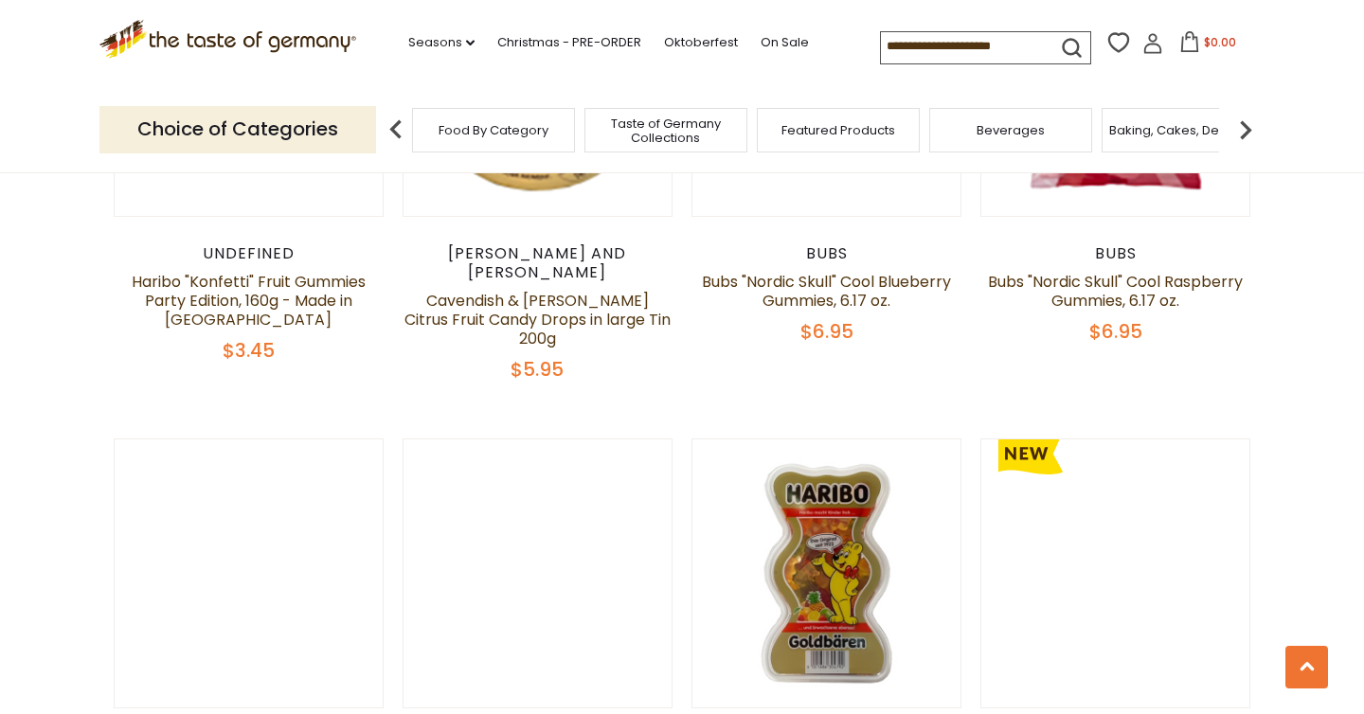
scroll to position [3649, 0]
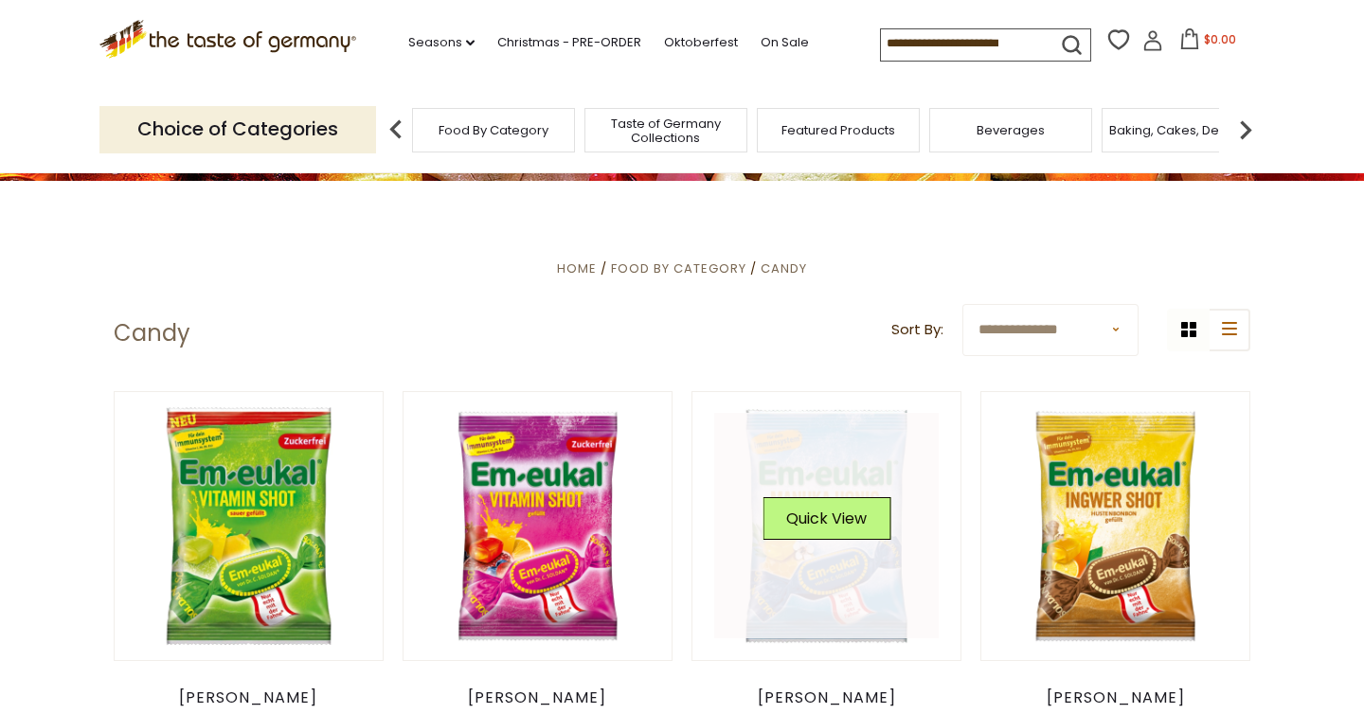
scroll to position [411, 0]
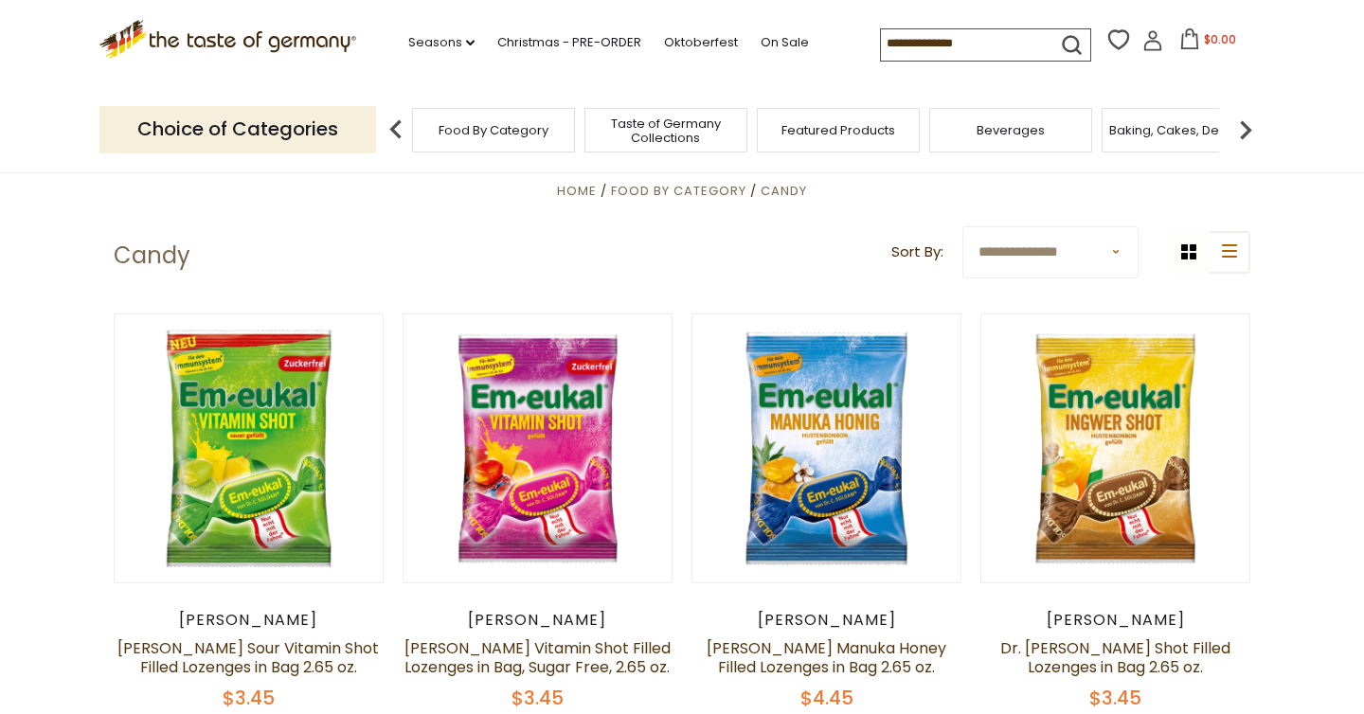
click at [509, 136] on span "Food By Category" at bounding box center [494, 130] width 110 height 14
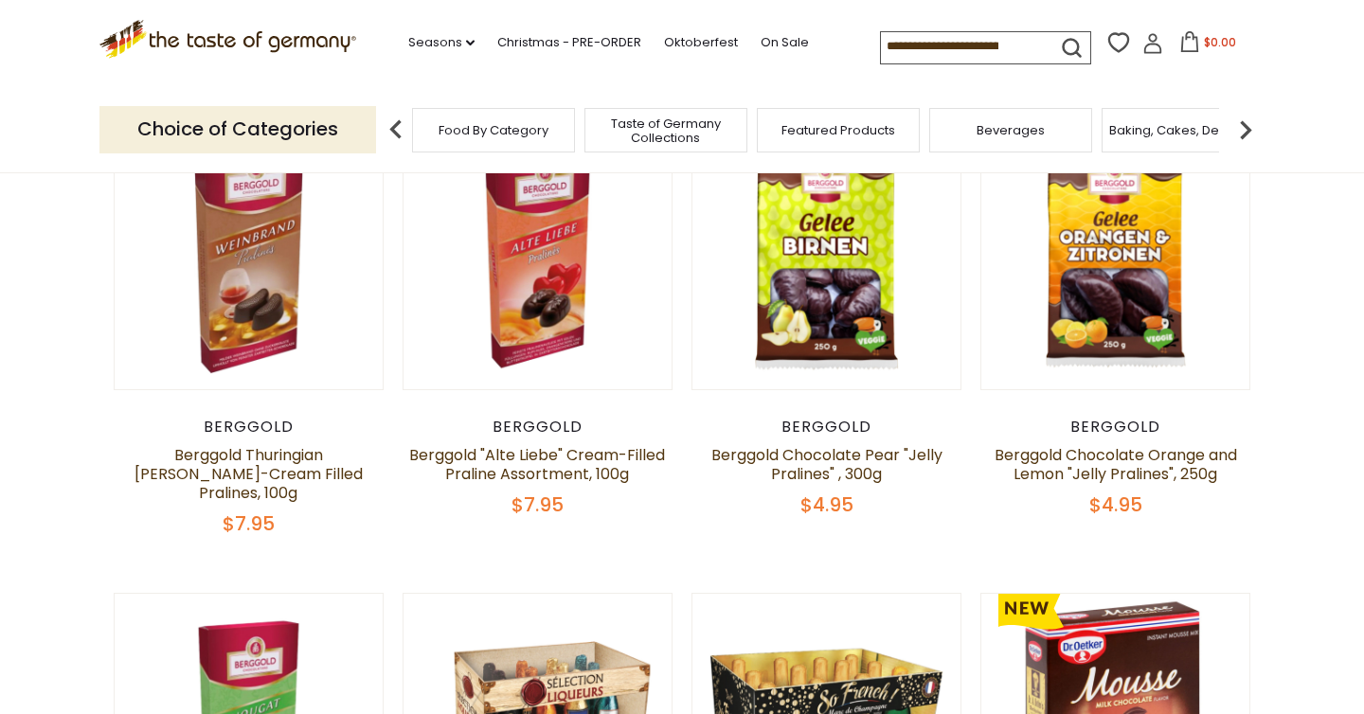
scroll to position [649, 0]
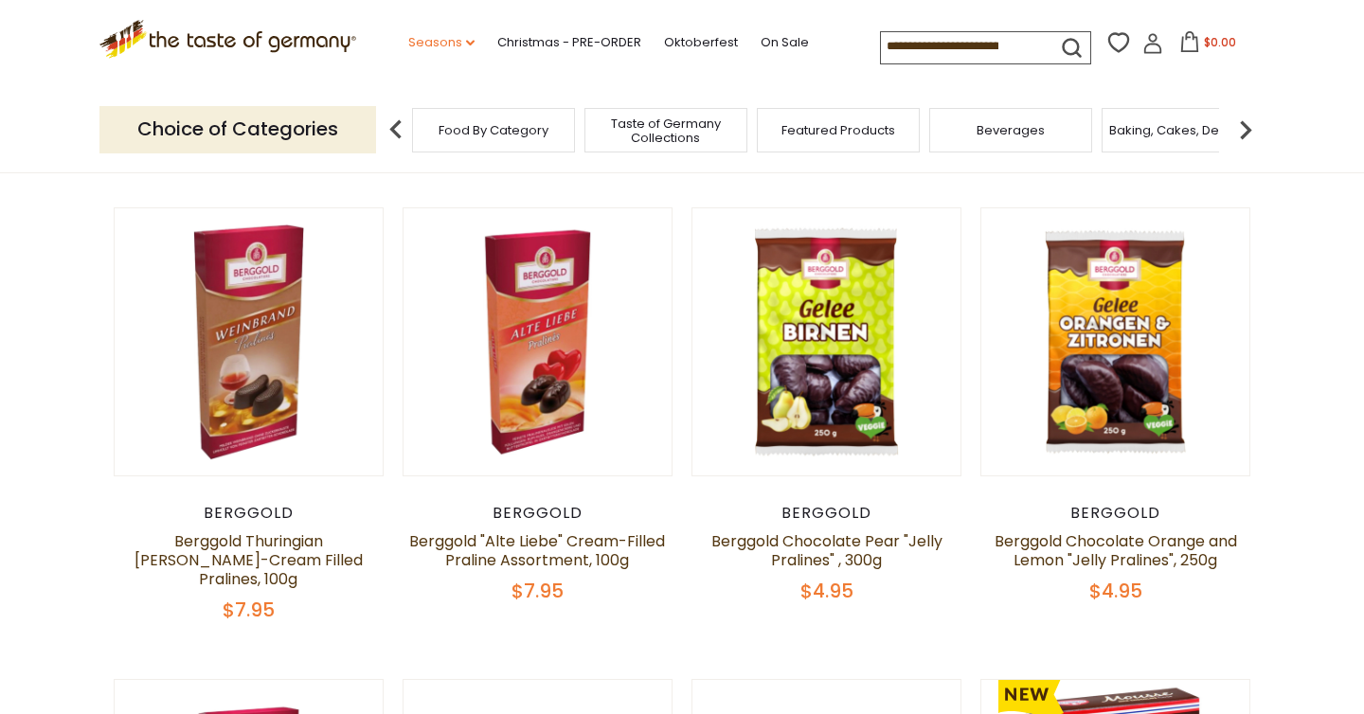
click at [451, 43] on link "Seasons dropdown_arrow" at bounding box center [441, 42] width 66 height 21
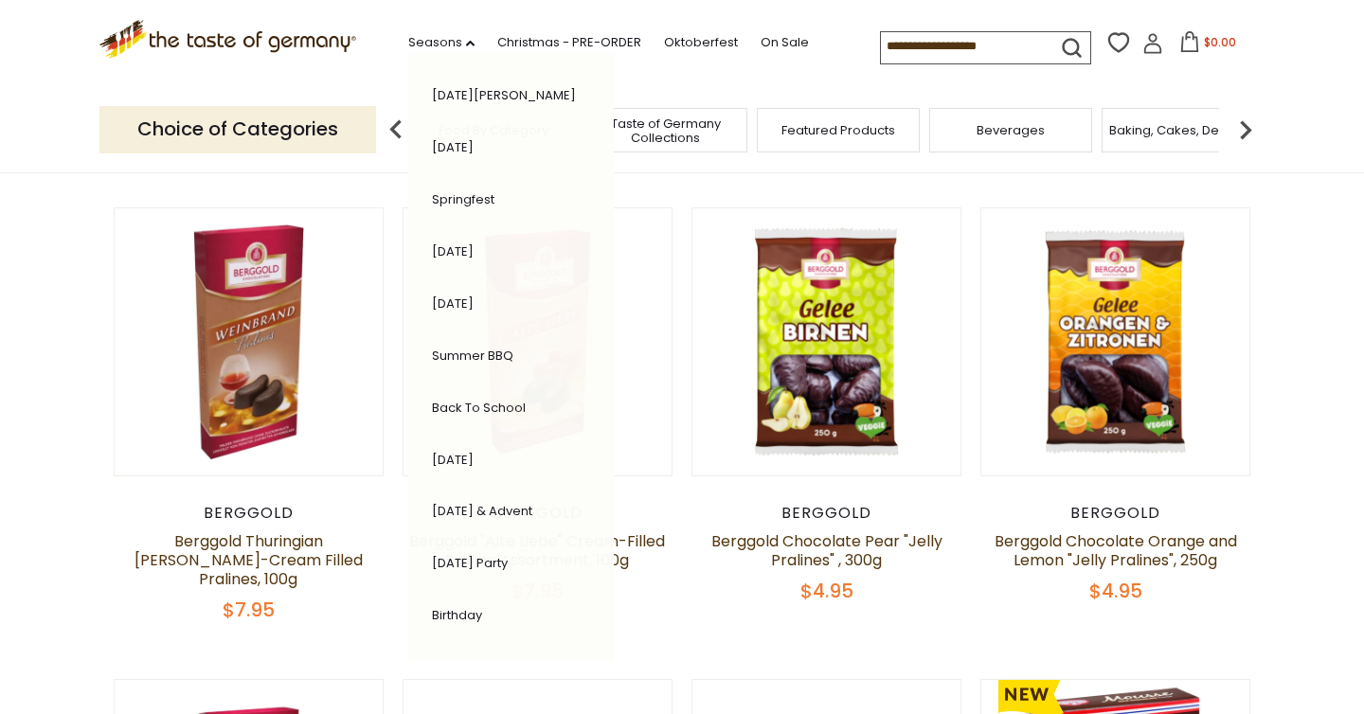
scroll to position [354, 0]
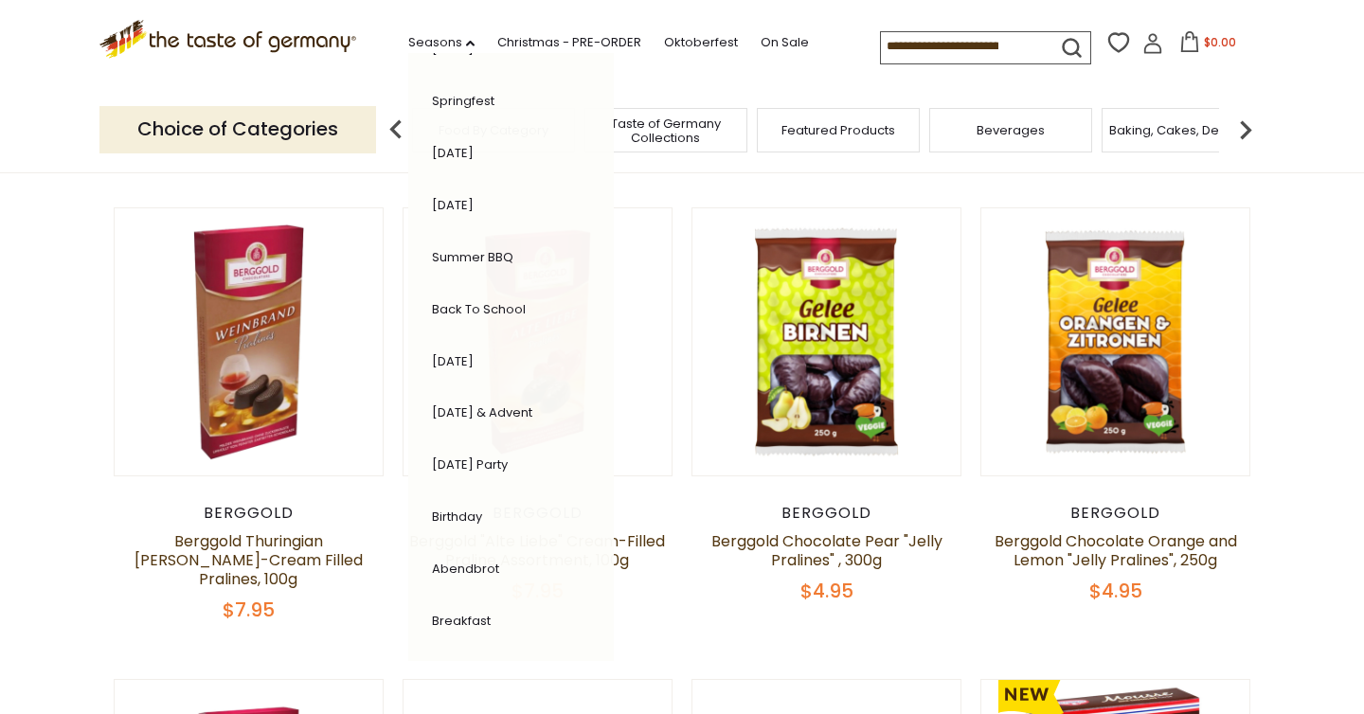
click at [717, 79] on div ".st0{fill:#EDD300;} .st1{fill:#D33E21;} .st0{fill:#EDD300;} .st1{fill:#D33E21;}…" at bounding box center [681, 43] width 1165 height 87
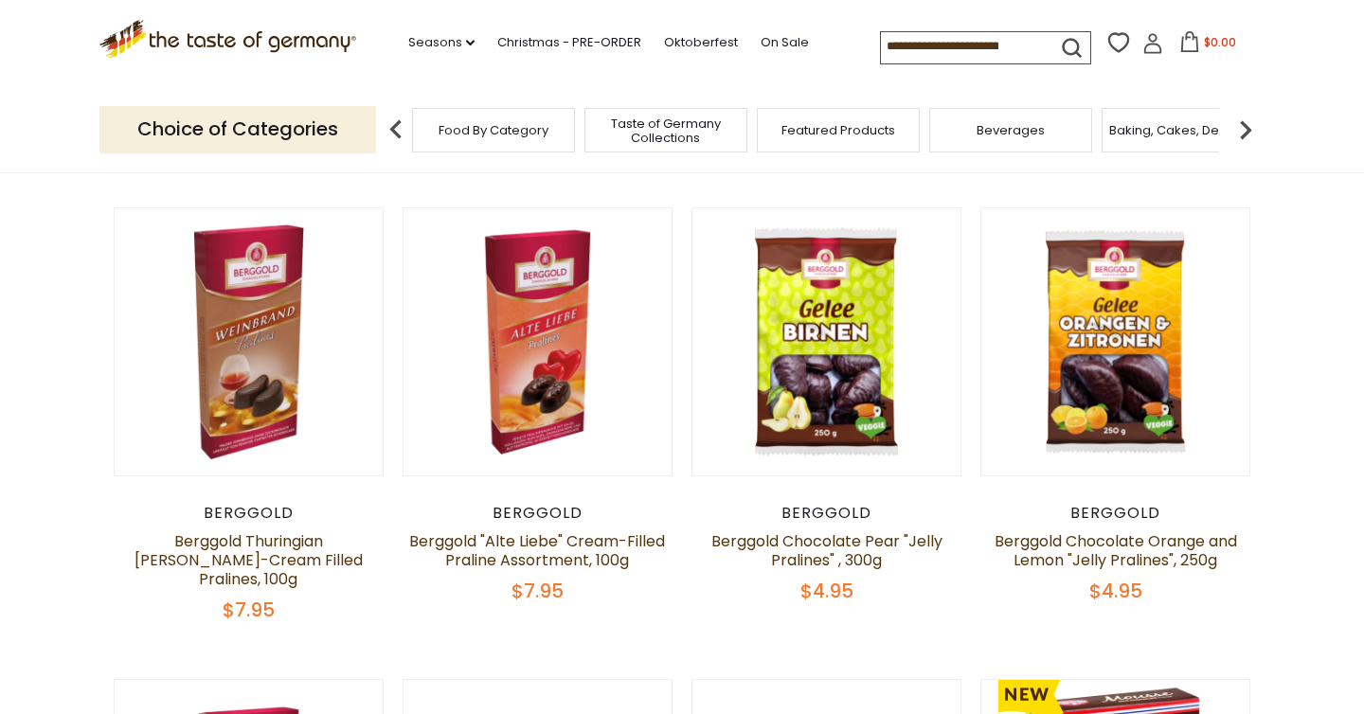
click at [1242, 142] on img at bounding box center [1246, 130] width 38 height 38
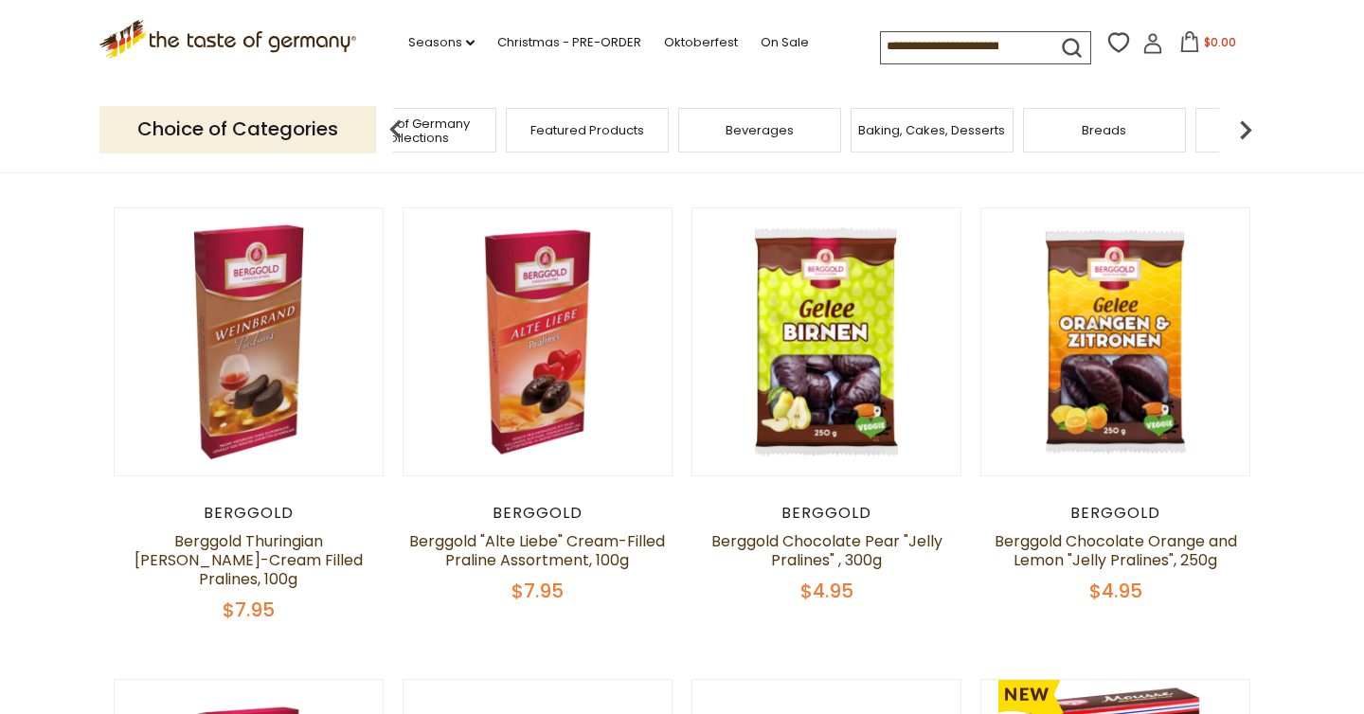
click at [1246, 132] on img at bounding box center [1246, 130] width 38 height 38
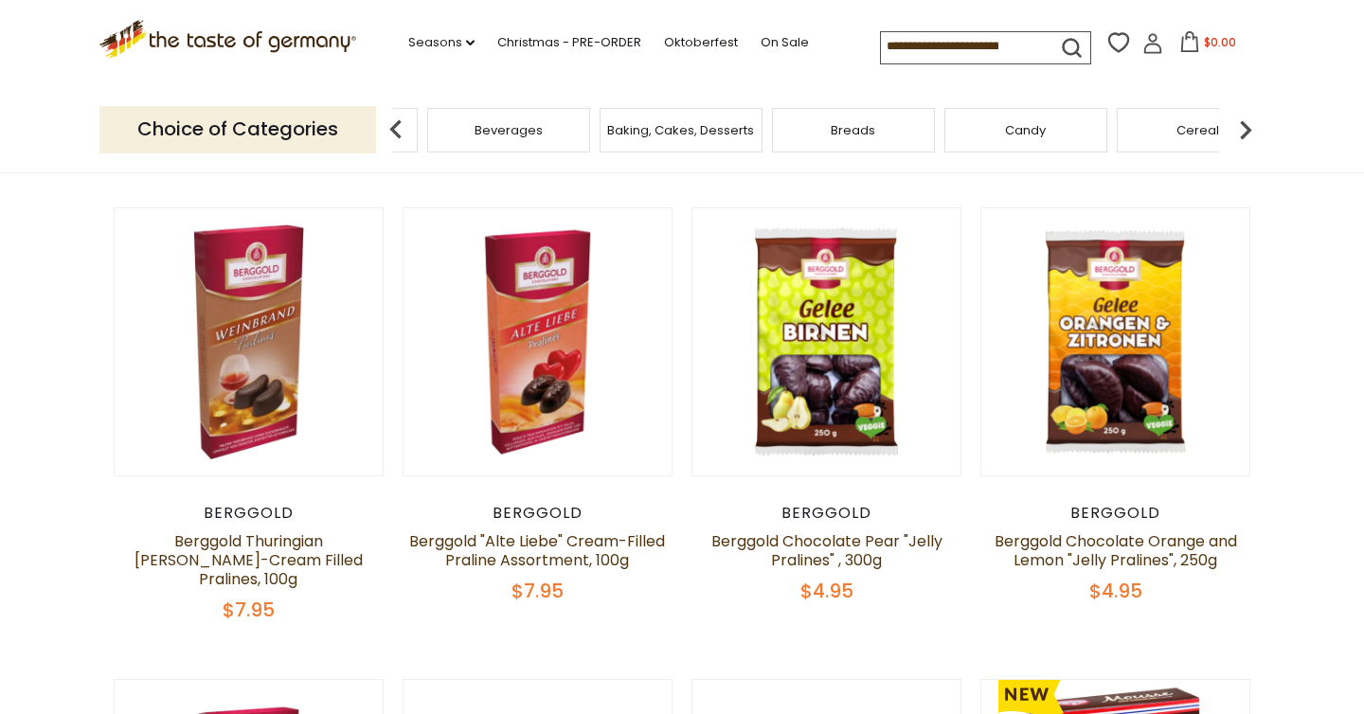
click at [1022, 128] on span "Candy" at bounding box center [1025, 130] width 41 height 14
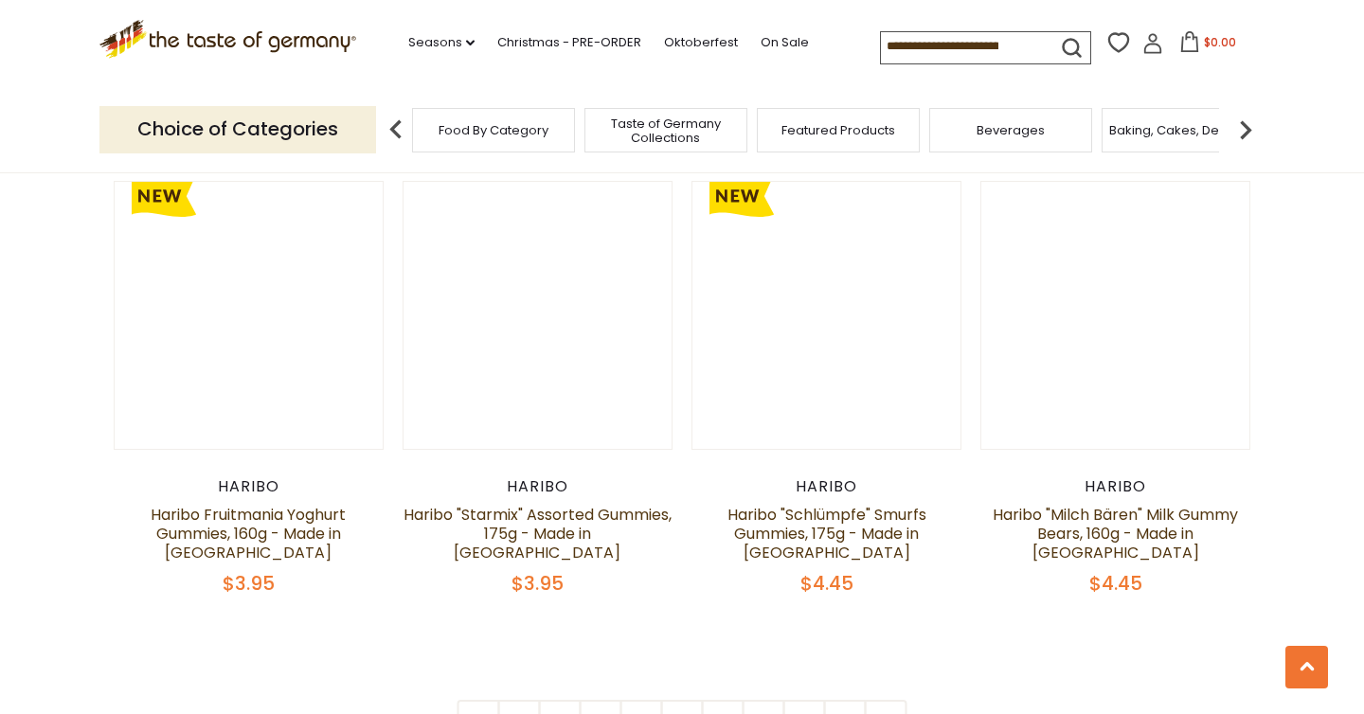
scroll to position [4454, 0]
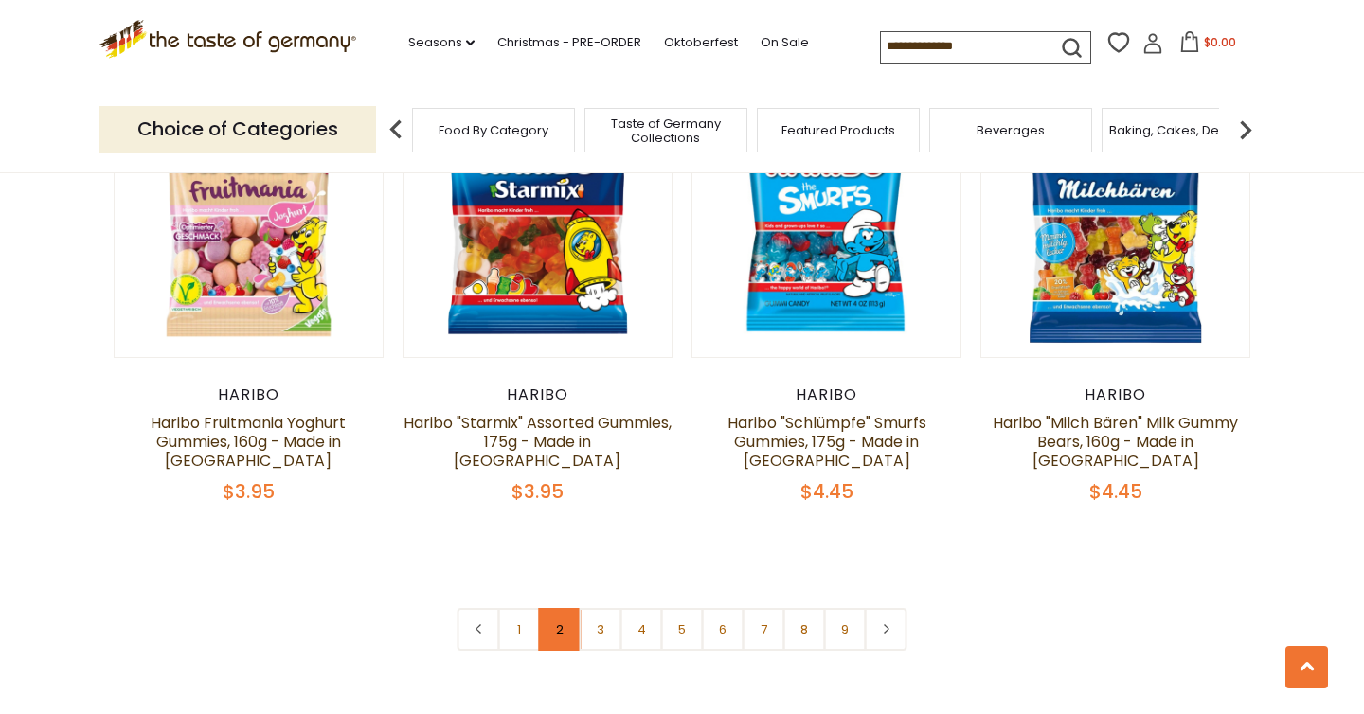
click at [551, 608] on link "2" at bounding box center [560, 629] width 43 height 43
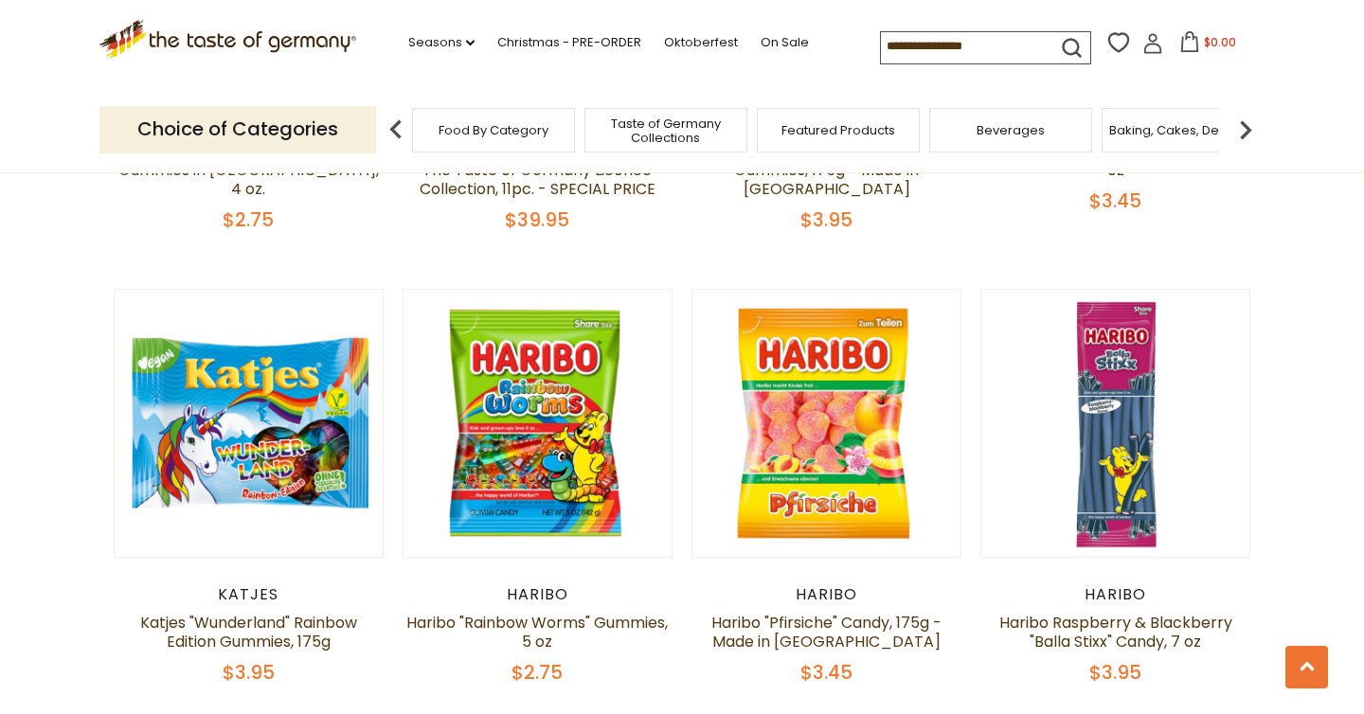
scroll to position [4387, 0]
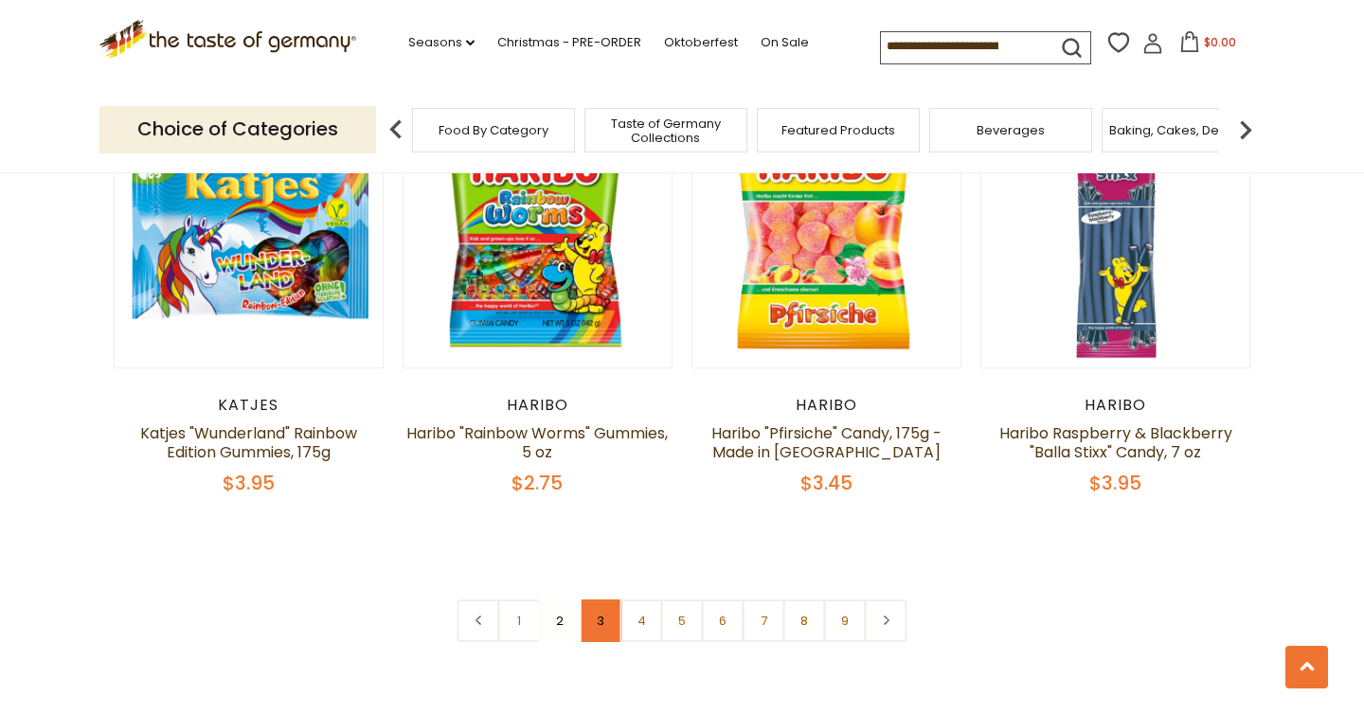
click at [607, 600] on link "3" at bounding box center [601, 621] width 43 height 43
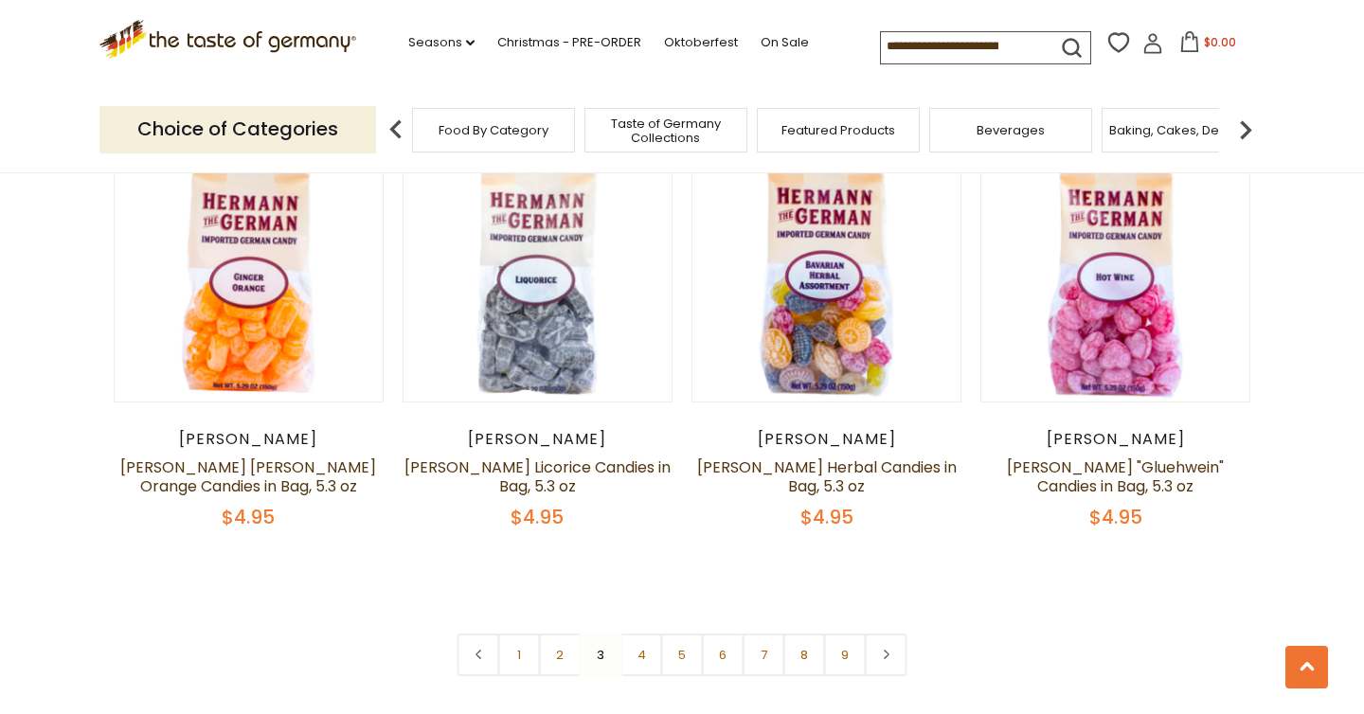
scroll to position [4464, 0]
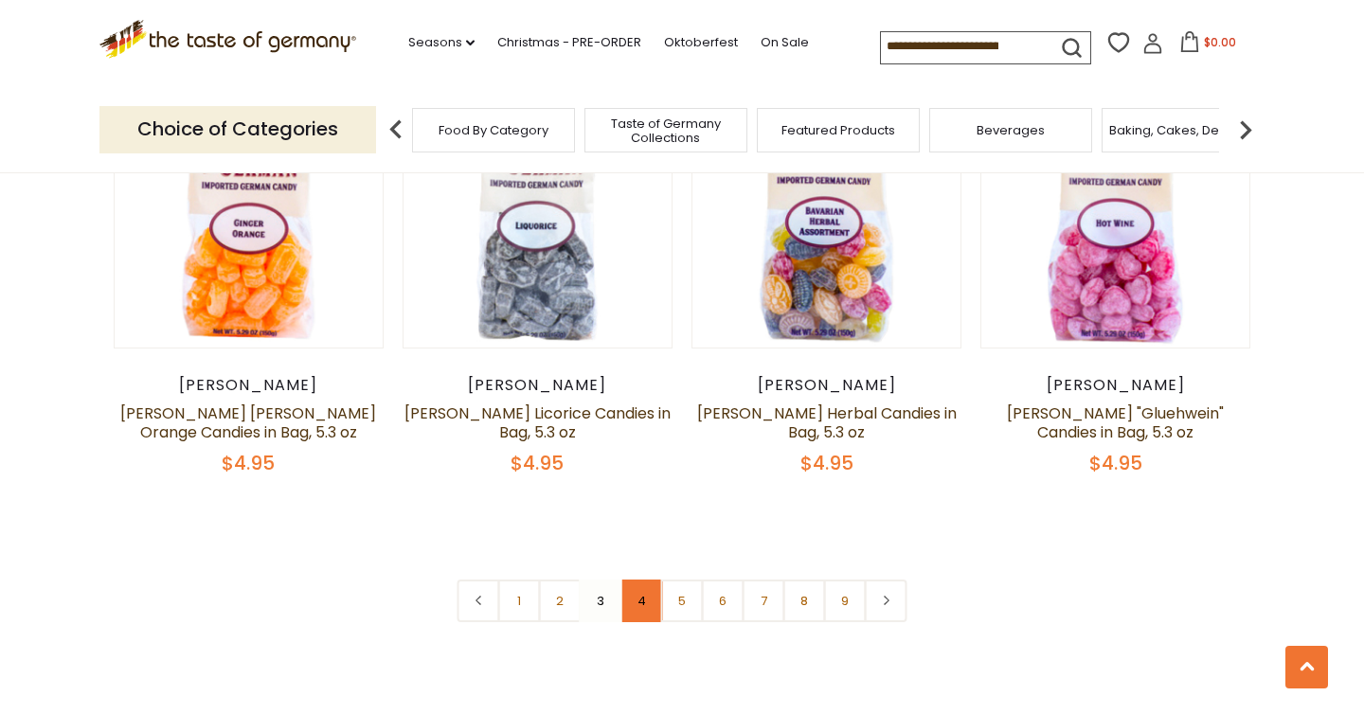
click at [641, 580] on link "4" at bounding box center [642, 601] width 43 height 43
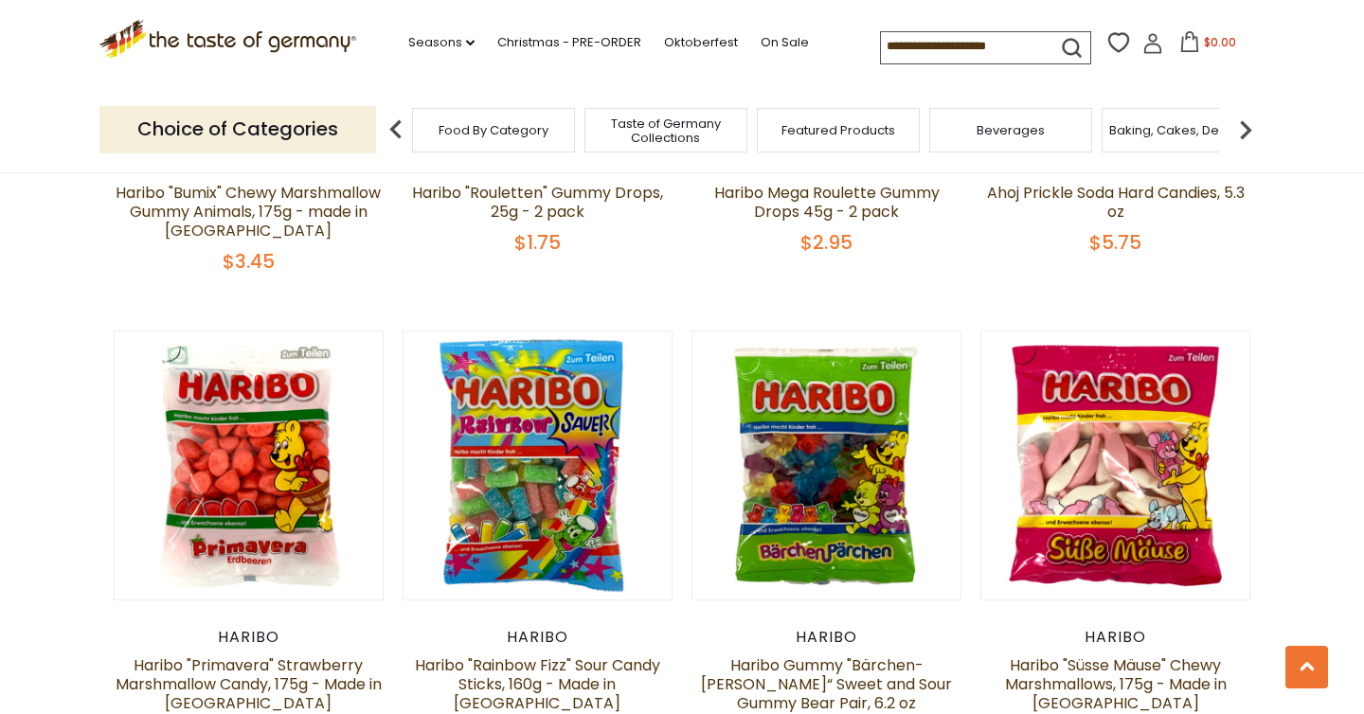
scroll to position [3771, 0]
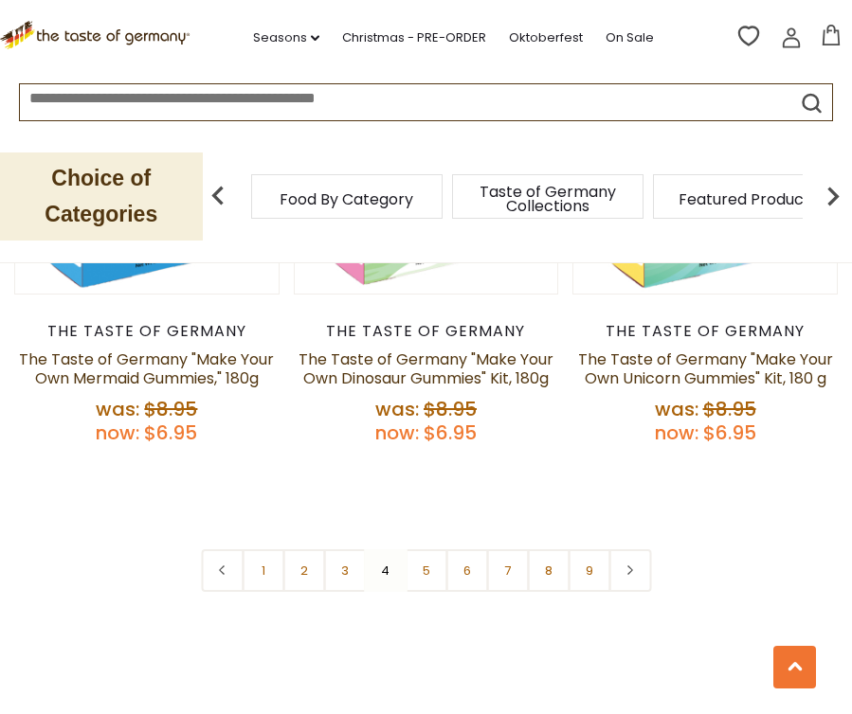
scroll to position [5885, 0]
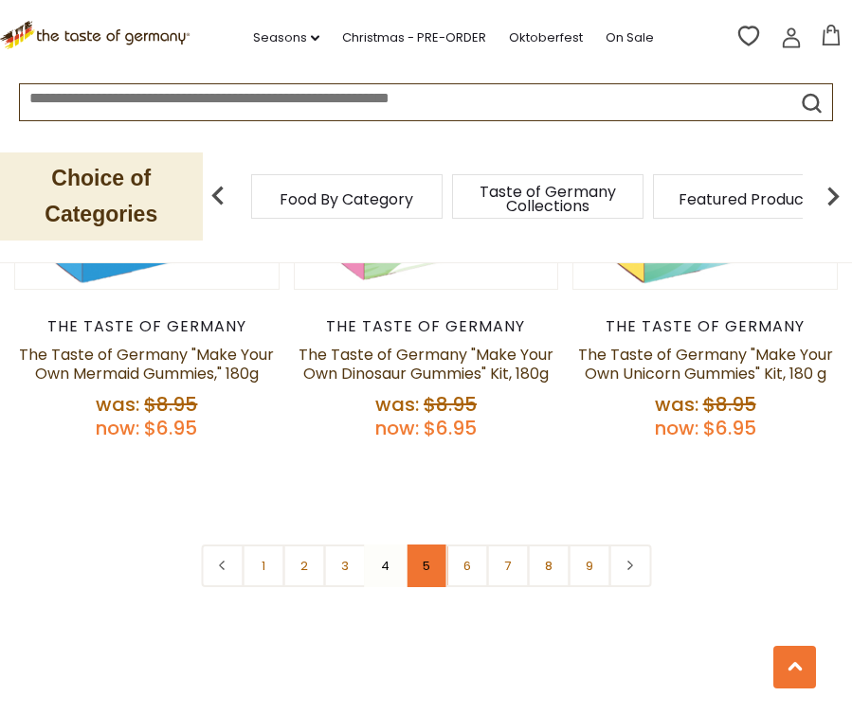
click at [428, 545] on link "5" at bounding box center [426, 566] width 43 height 43
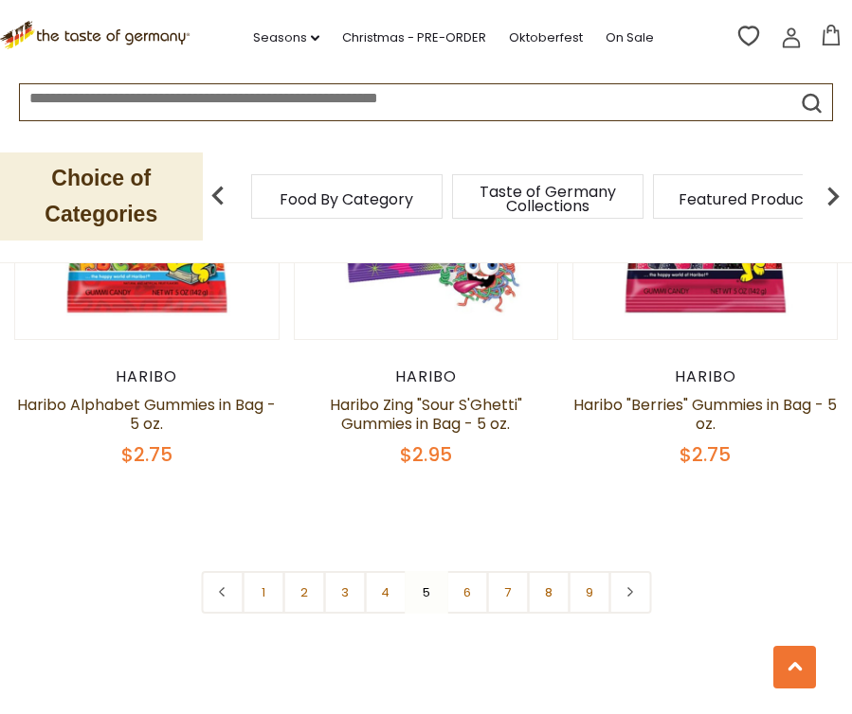
scroll to position [5689, 0]
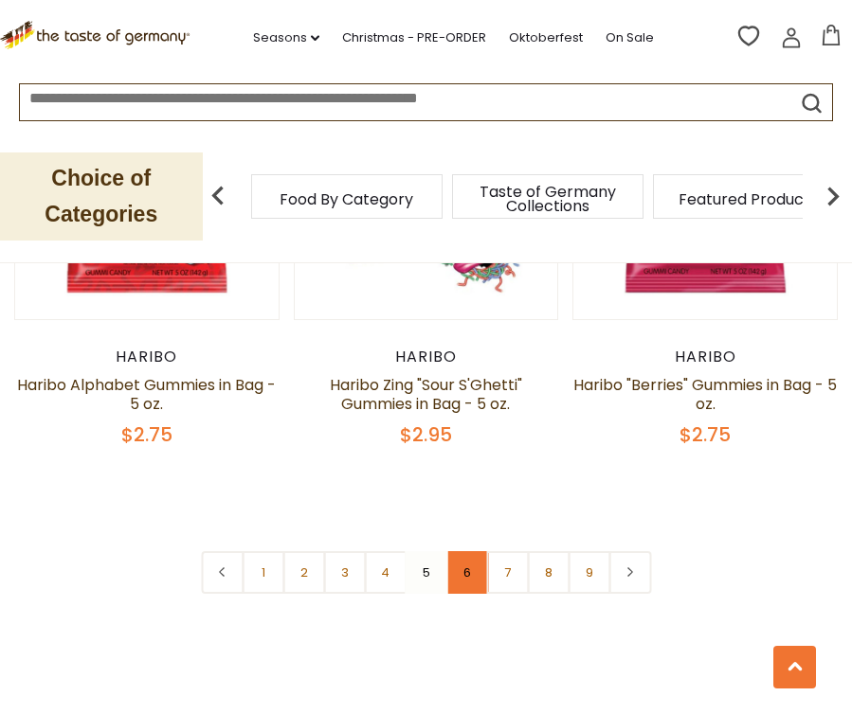
click at [469, 551] on link "6" at bounding box center [466, 572] width 43 height 43
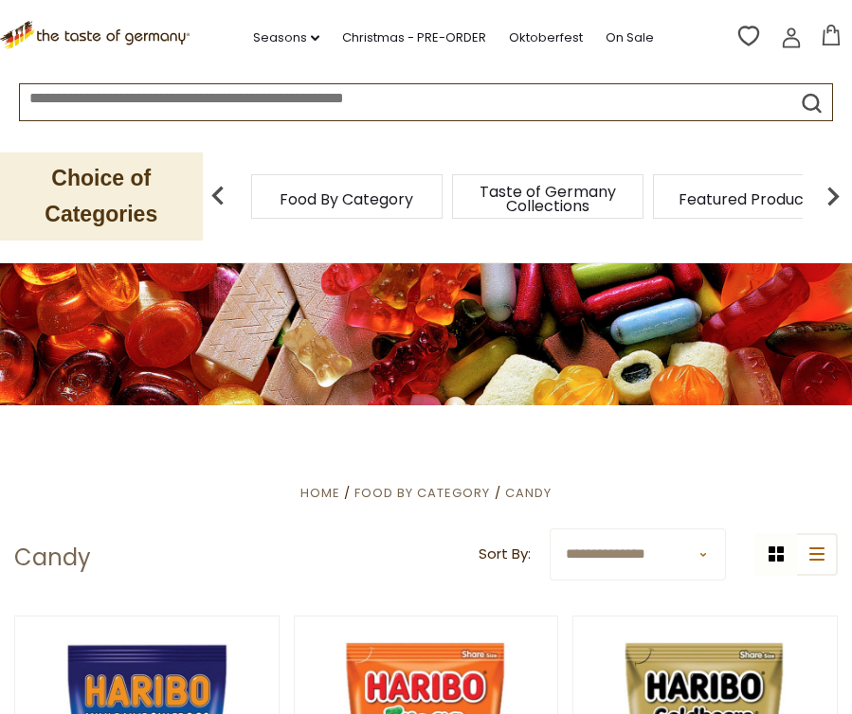
scroll to position [0, 0]
